Goal: Browse casually: Explore the website without a specific task or goal

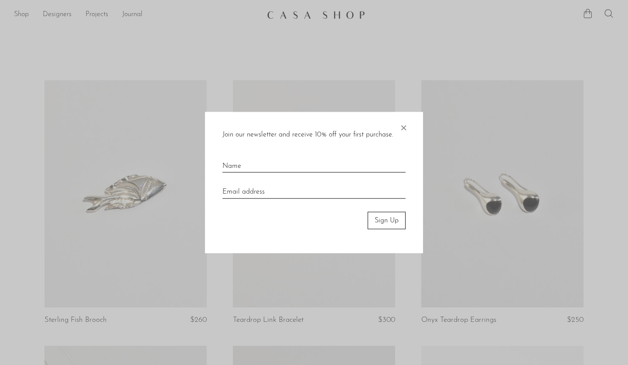
click at [405, 127] on span "×" at bounding box center [403, 126] width 9 height 28
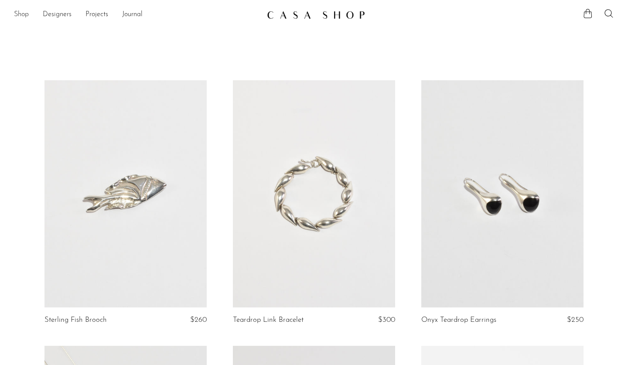
click at [27, 15] on link "Shop" at bounding box center [21, 14] width 15 height 11
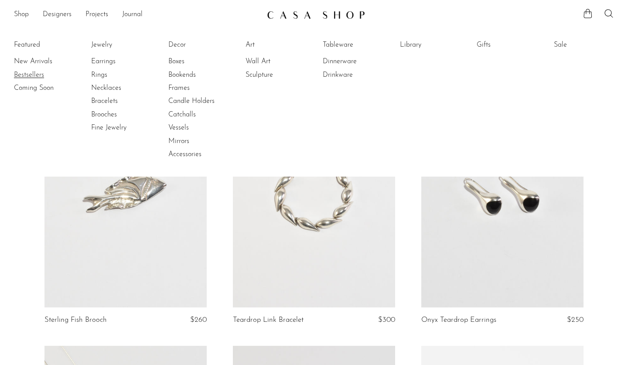
click at [41, 74] on link "Bestsellers" at bounding box center [46, 75] width 65 height 10
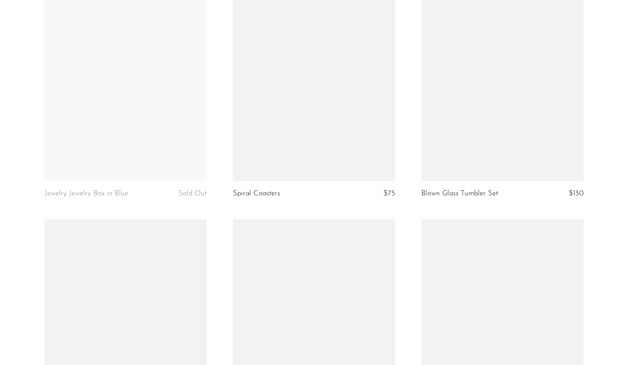
scroll to position [670, 0]
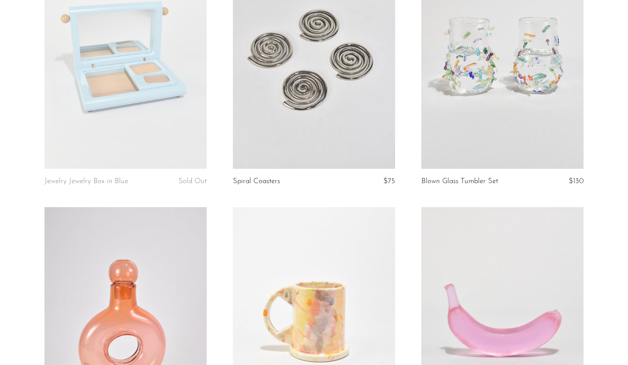
click at [503, 96] on link at bounding box center [502, 55] width 162 height 227
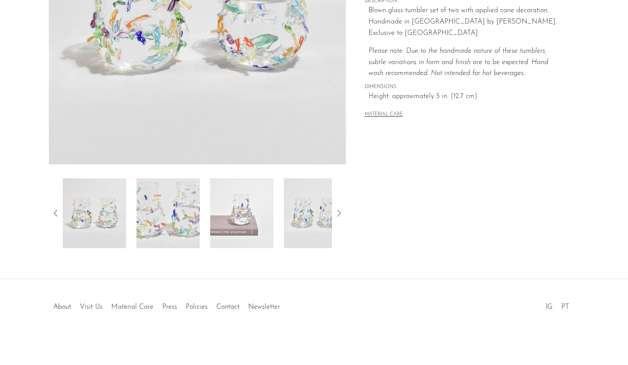
scroll to position [203, 0]
click at [250, 213] on img at bounding box center [241, 213] width 63 height 70
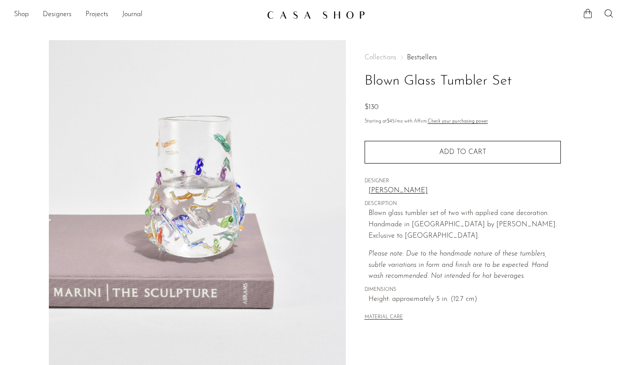
scroll to position [0, 0]
click at [54, 14] on link "Designers" at bounding box center [57, 14] width 29 height 11
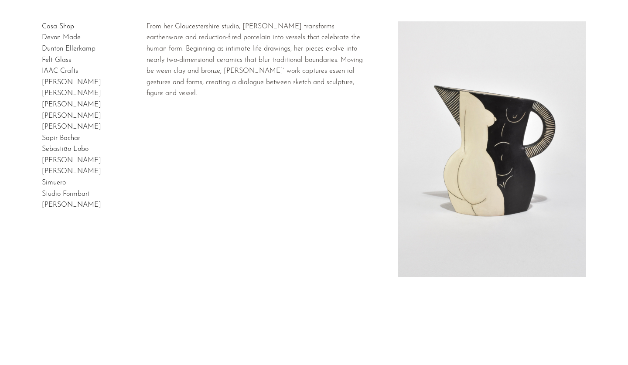
scroll to position [1, 0]
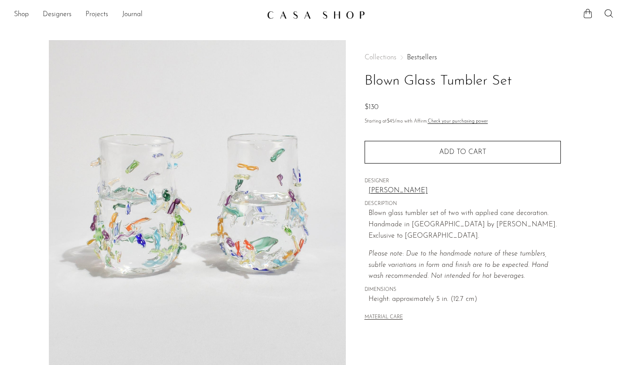
click at [97, 16] on link "Projects" at bounding box center [97, 14] width 23 height 11
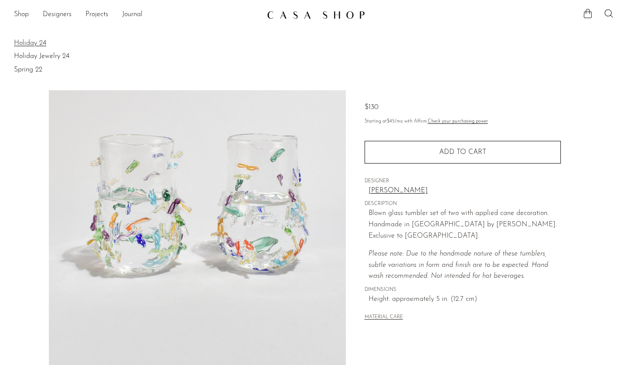
click at [43, 44] on link "Holiday 24" at bounding box center [314, 43] width 600 height 10
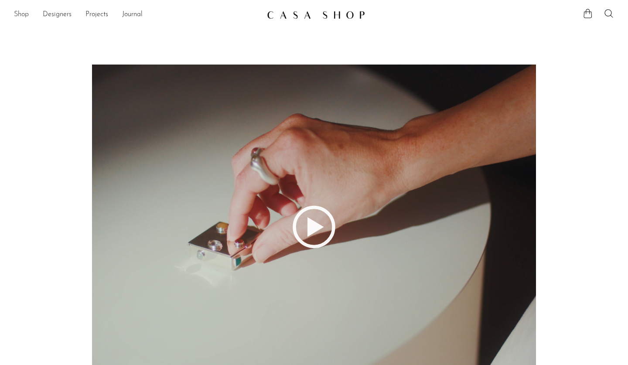
click at [19, 11] on link "Shop" at bounding box center [21, 14] width 15 height 11
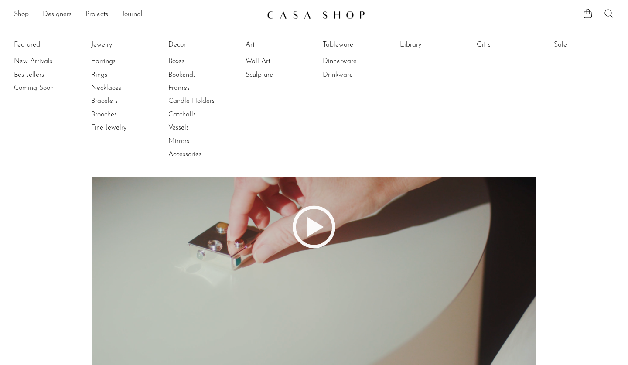
click at [44, 86] on link "Coming Soon" at bounding box center [46, 88] width 65 height 10
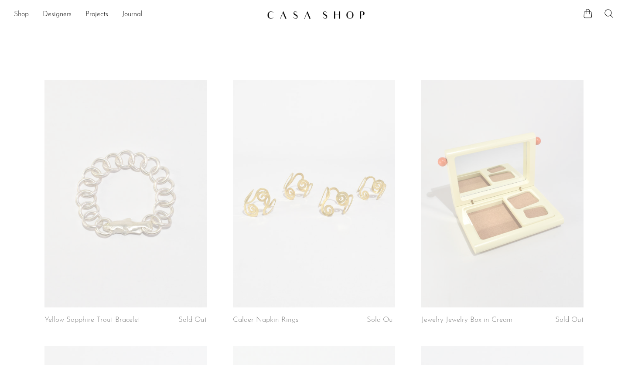
click at [26, 16] on link "Shop" at bounding box center [21, 14] width 15 height 11
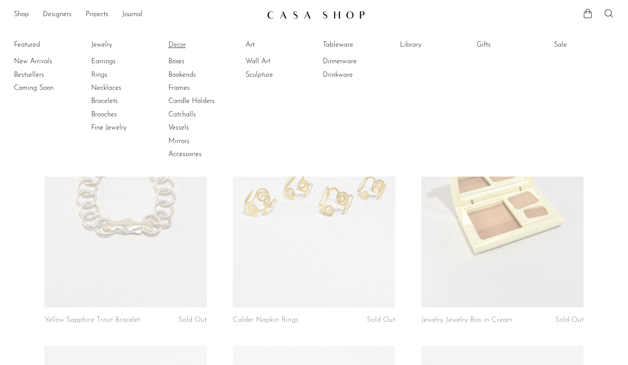
click at [180, 47] on link "Decor" at bounding box center [200, 45] width 65 height 10
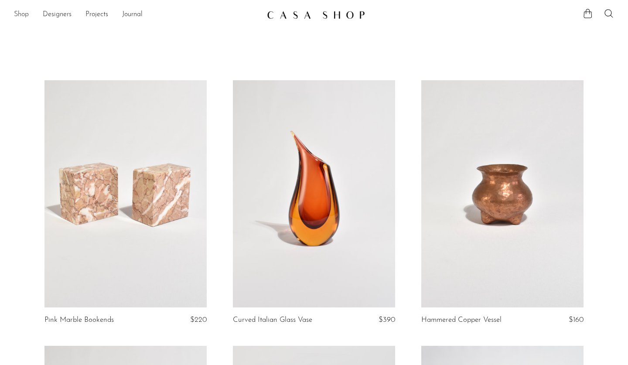
click at [24, 16] on link "Shop" at bounding box center [21, 14] width 15 height 11
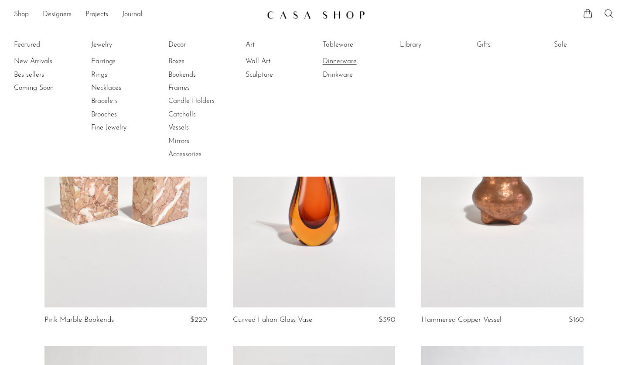
click at [356, 65] on link "Dinnerware" at bounding box center [355, 62] width 65 height 10
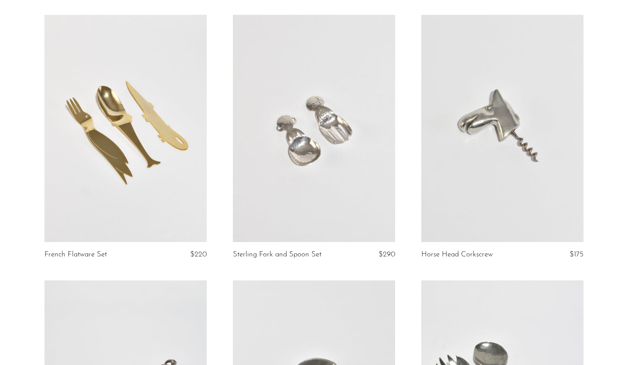
scroll to position [65, 0]
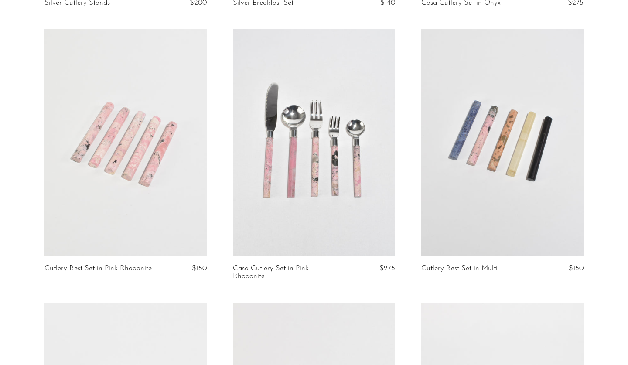
scroll to position [1036, 0]
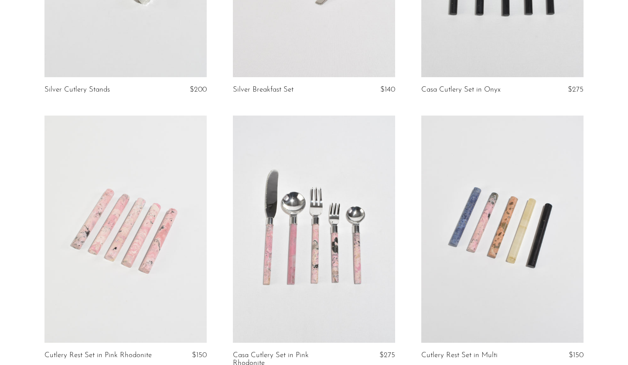
click at [301, 190] on link at bounding box center [314, 229] width 162 height 227
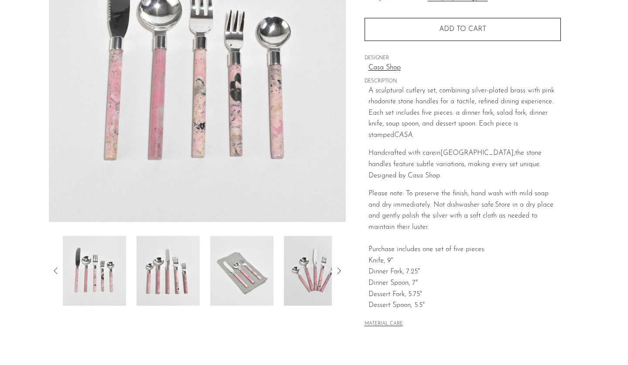
scroll to position [146, 0]
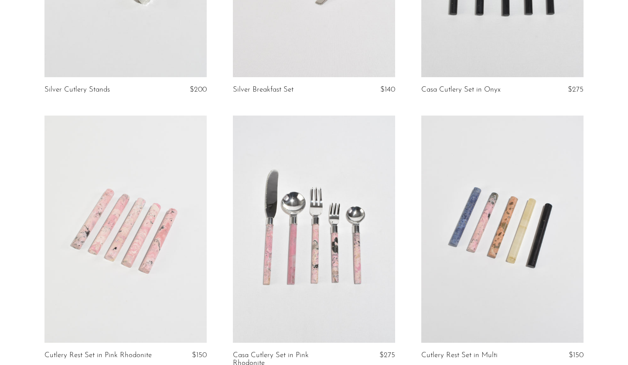
scroll to position [1036, 0]
click at [323, 205] on link at bounding box center [314, 229] width 162 height 227
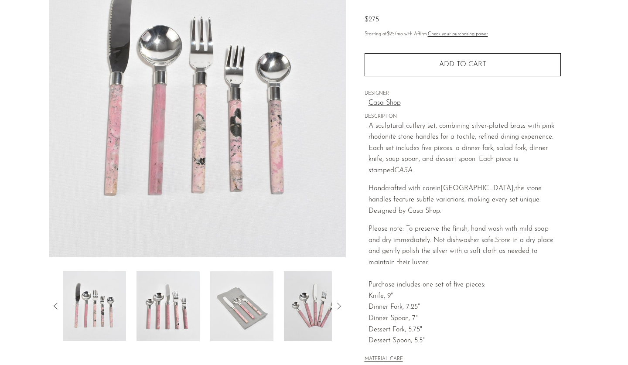
scroll to position [120, 0]
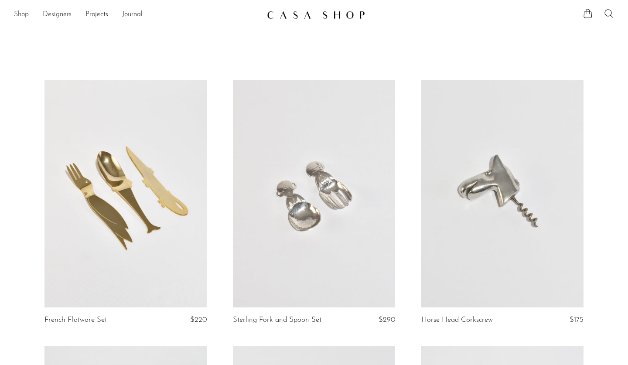
click at [21, 13] on link "Shop" at bounding box center [21, 14] width 15 height 11
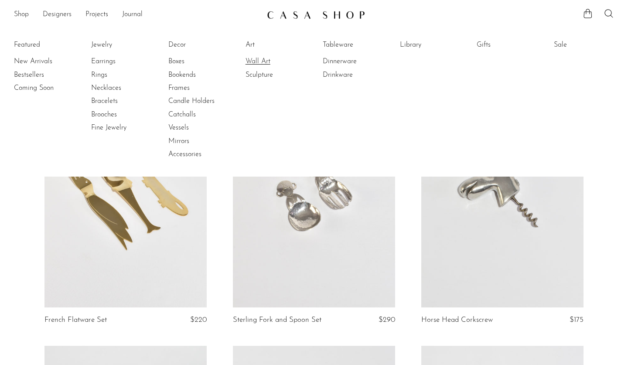
click at [254, 62] on link "Wall Art" at bounding box center [278, 62] width 65 height 10
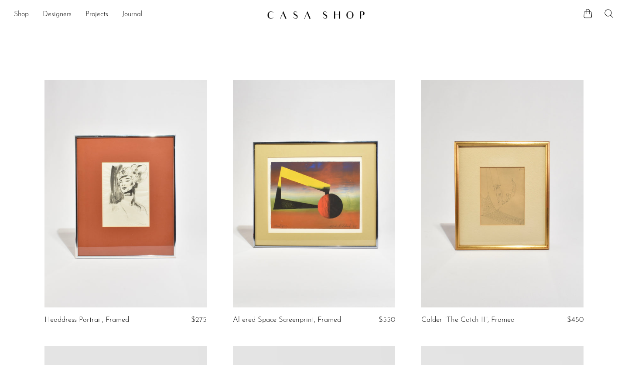
click at [334, 164] on link at bounding box center [314, 193] width 162 height 227
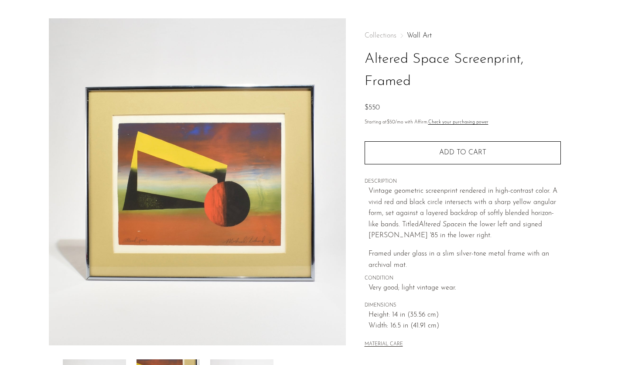
scroll to position [22, 0]
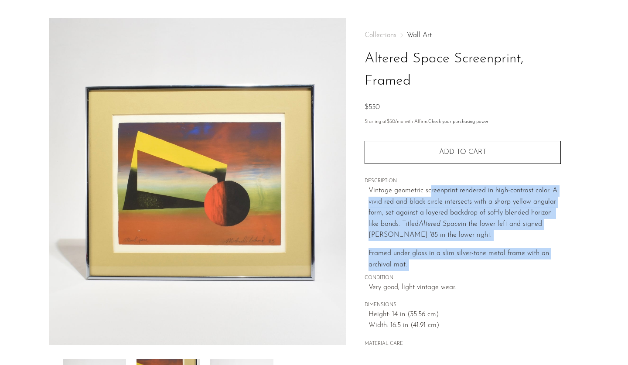
drag, startPoint x: 431, startPoint y: 190, endPoint x: 499, endPoint y: 270, distance: 105.0
click at [499, 270] on div "Collections Wall Art Altered Space Screenprint, Framed $550 Starting at $50 /mo…" at bounding box center [463, 191] width 196 height 346
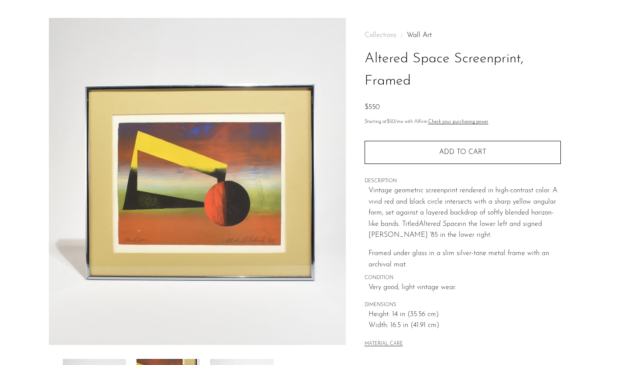
click at [499, 270] on div "Collections Wall Art Altered Space Screenprint, Framed $550 Starting at $50 /mo…" at bounding box center [463, 191] width 196 height 346
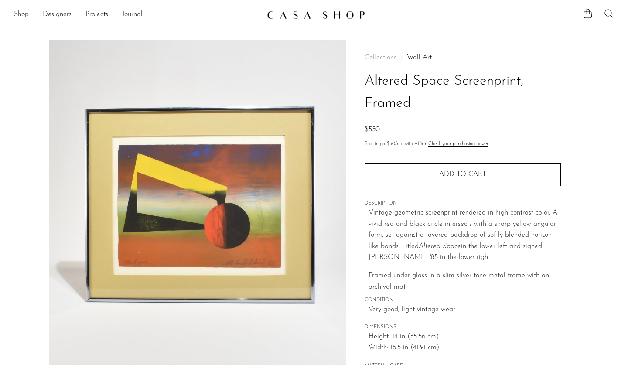
scroll to position [0, 0]
click at [19, 12] on link "Shop" at bounding box center [21, 14] width 15 height 11
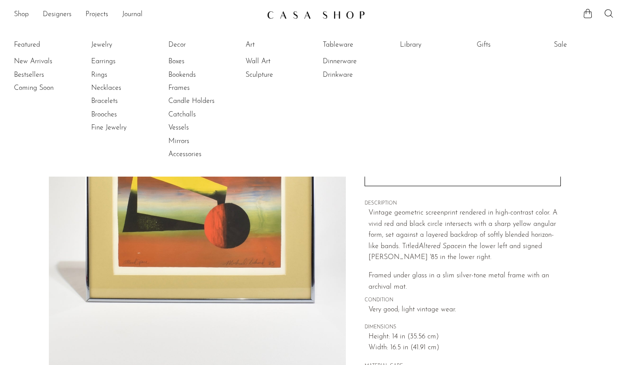
click at [19, 193] on section "Altered Space Screenprint, Framed $550" at bounding box center [314, 245] width 628 height 411
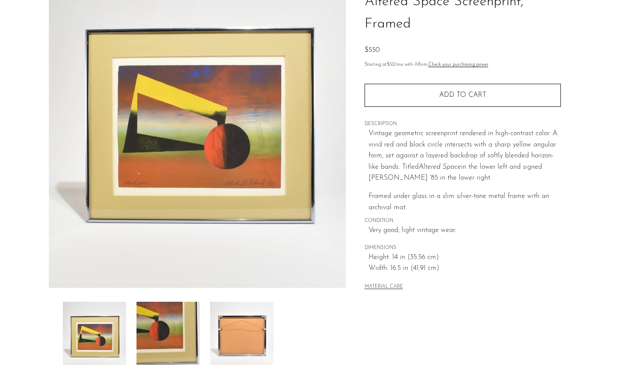
scroll to position [90, 0]
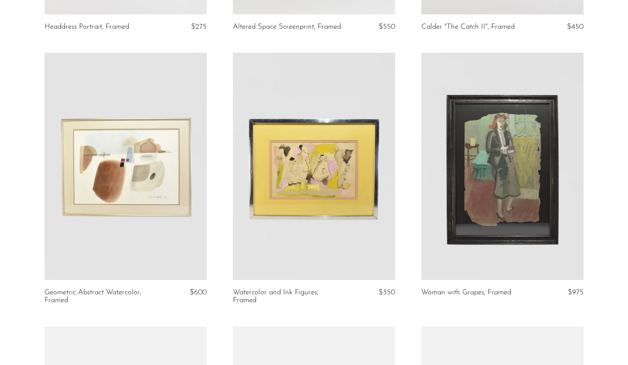
scroll to position [298, 0]
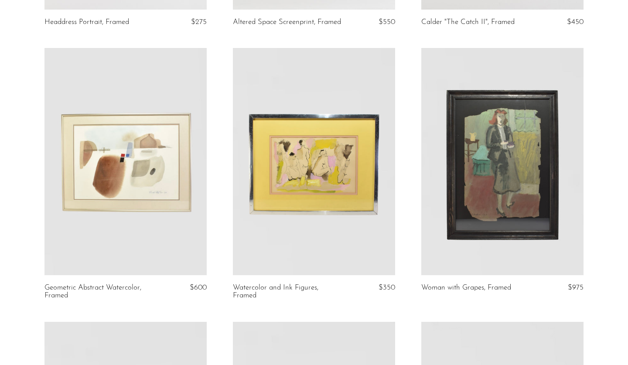
click at [551, 222] on link at bounding box center [502, 161] width 162 height 227
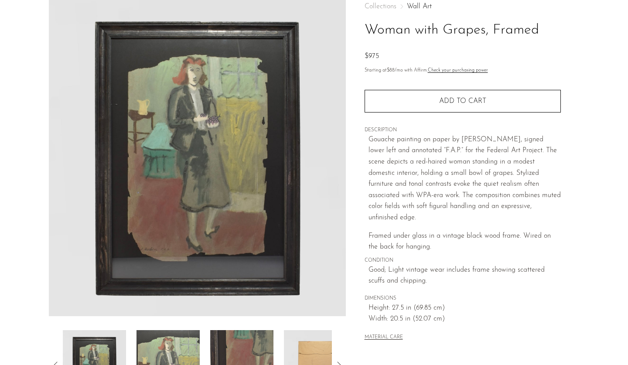
scroll to position [51, 0]
drag, startPoint x: 504, startPoint y: 222, endPoint x: 503, endPoint y: 237, distance: 14.8
click at [503, 237] on p "Framed under glass in a vintage black wood frame. Wired on the back for hanging." at bounding box center [465, 241] width 192 height 22
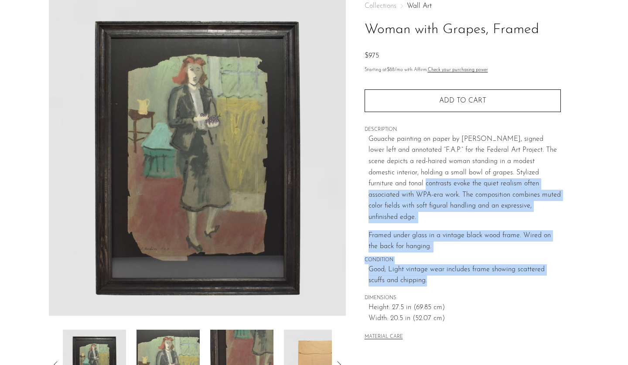
drag, startPoint x: 434, startPoint y: 264, endPoint x: 382, endPoint y: 175, distance: 103.8
click at [382, 175] on div "Collections Wall Art Woman with Grapes, Framed $975 Starting at $88 /mo with Af…" at bounding box center [463, 173] width 196 height 368
click at [382, 175] on p "Gouache painting on paper by [PERSON_NAME], signed lower left and annotated “F.…" at bounding box center [465, 178] width 192 height 89
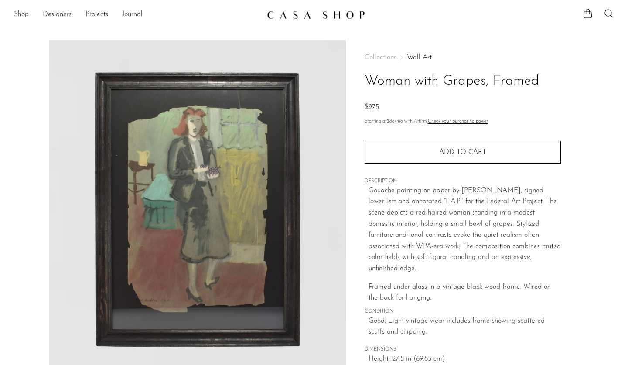
scroll to position [0, 0]
